Goal: Navigation & Orientation: Find specific page/section

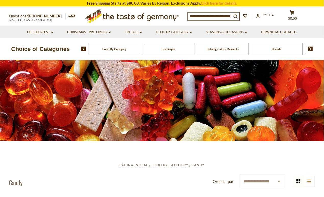
drag, startPoint x: 112, startPoint y: 21, endPoint x: 319, endPoint y: 27, distance: 207.0
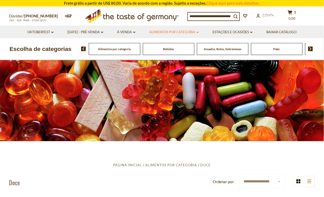
click at [197, 32] on icon "dropdown_arrow" at bounding box center [198, 32] width 2 height 2
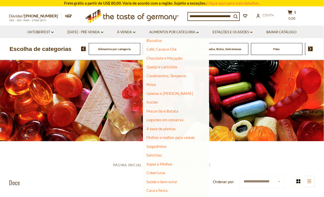
scroll to position [79, 0]
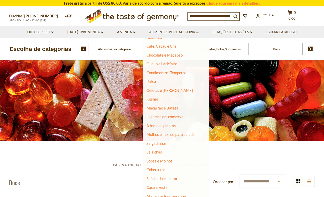
click at [160, 145] on li "Salgadinhos" at bounding box center [173, 143] width 52 height 5
click at [158, 143] on font "Salgadinhos" at bounding box center [157, 143] width 20 height 5
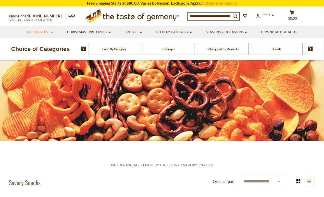
click at [53, 32] on icon at bounding box center [52, 32] width 2 height 2
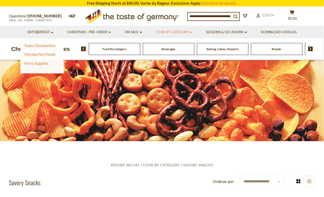
click at [192, 32] on icon at bounding box center [191, 32] width 2 height 2
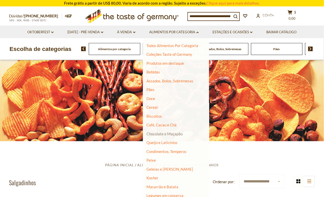
scroll to position [34, 0]
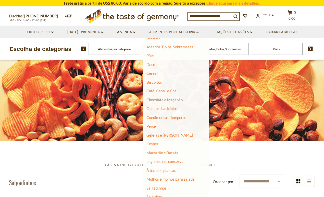
click at [172, 99] on font "Chocolate e Maçapão" at bounding box center [165, 99] width 36 height 5
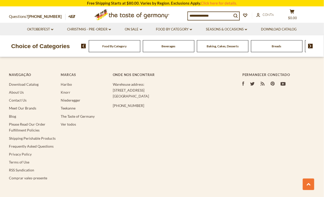
scroll to position [1600, 0]
